Goal: Navigation & Orientation: Find specific page/section

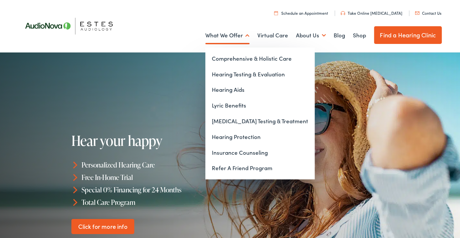
click at [243, 33] on link "What We Offer" at bounding box center [227, 35] width 44 height 24
click at [237, 91] on link "Hearing Aids" at bounding box center [259, 90] width 109 height 16
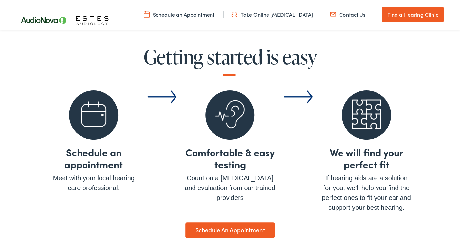
scroll to position [2247, 0]
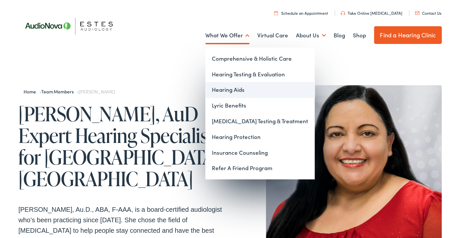
click at [234, 92] on link "Hearing Aids" at bounding box center [259, 90] width 109 height 16
